Goal: Information Seeking & Learning: Learn about a topic

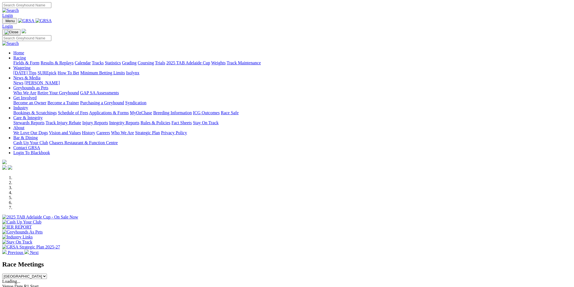
click at [239, 185] on li at bounding box center [292, 182] width 559 height 5
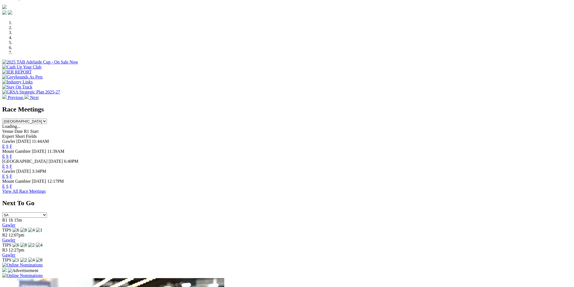
scroll to position [159, 0]
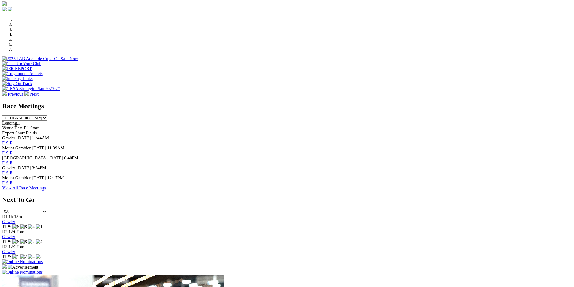
click at [43, 260] on img at bounding box center [22, 262] width 41 height 5
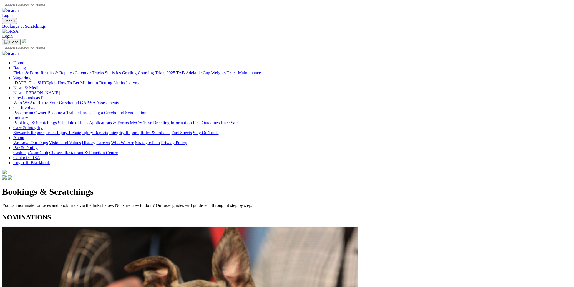
click at [39, 71] on link "Fields & Form" at bounding box center [26, 73] width 26 height 5
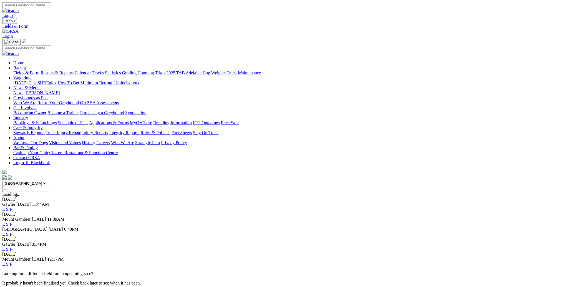
click at [12, 247] on link "F" at bounding box center [11, 249] width 2 height 5
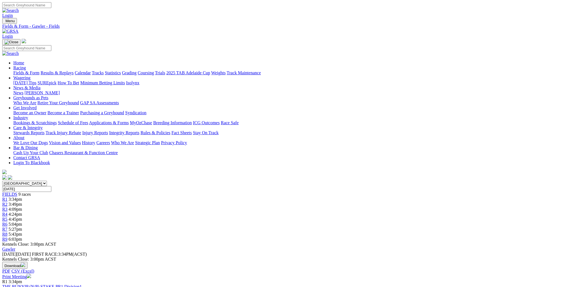
click at [39, 71] on link "Fields & Form" at bounding box center [26, 73] width 26 height 5
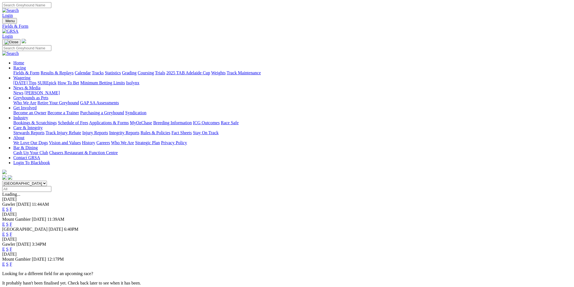
click at [12, 232] on link "F" at bounding box center [11, 234] width 2 height 5
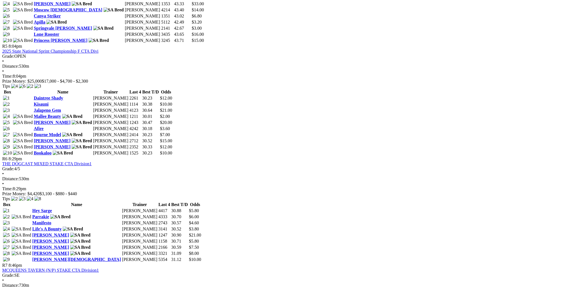
scroll to position [635, 0]
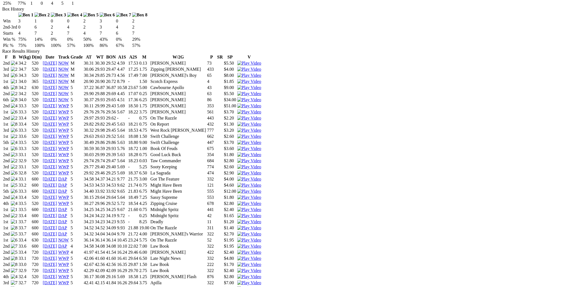
scroll to position [397, 0]
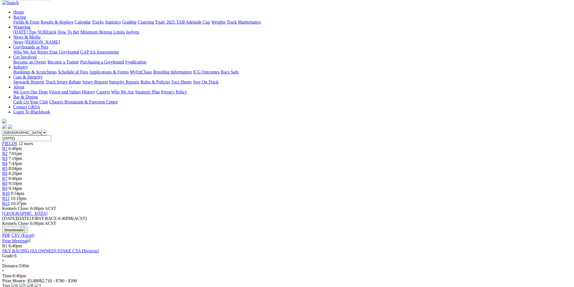
scroll to position [39, 0]
